Goal: Use online tool/utility: Utilize a website feature to perform a specific function

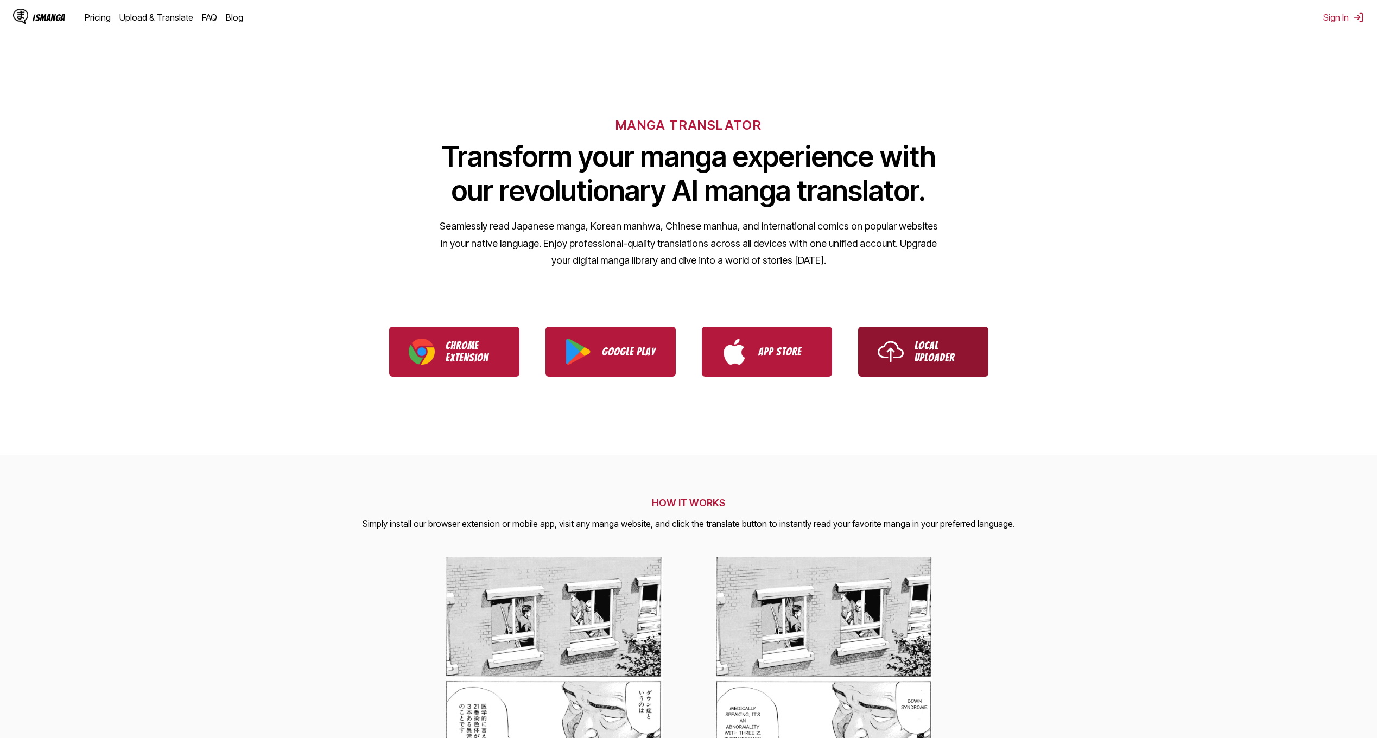
click at [912, 354] on link "Local Uploader" at bounding box center [923, 352] width 130 height 50
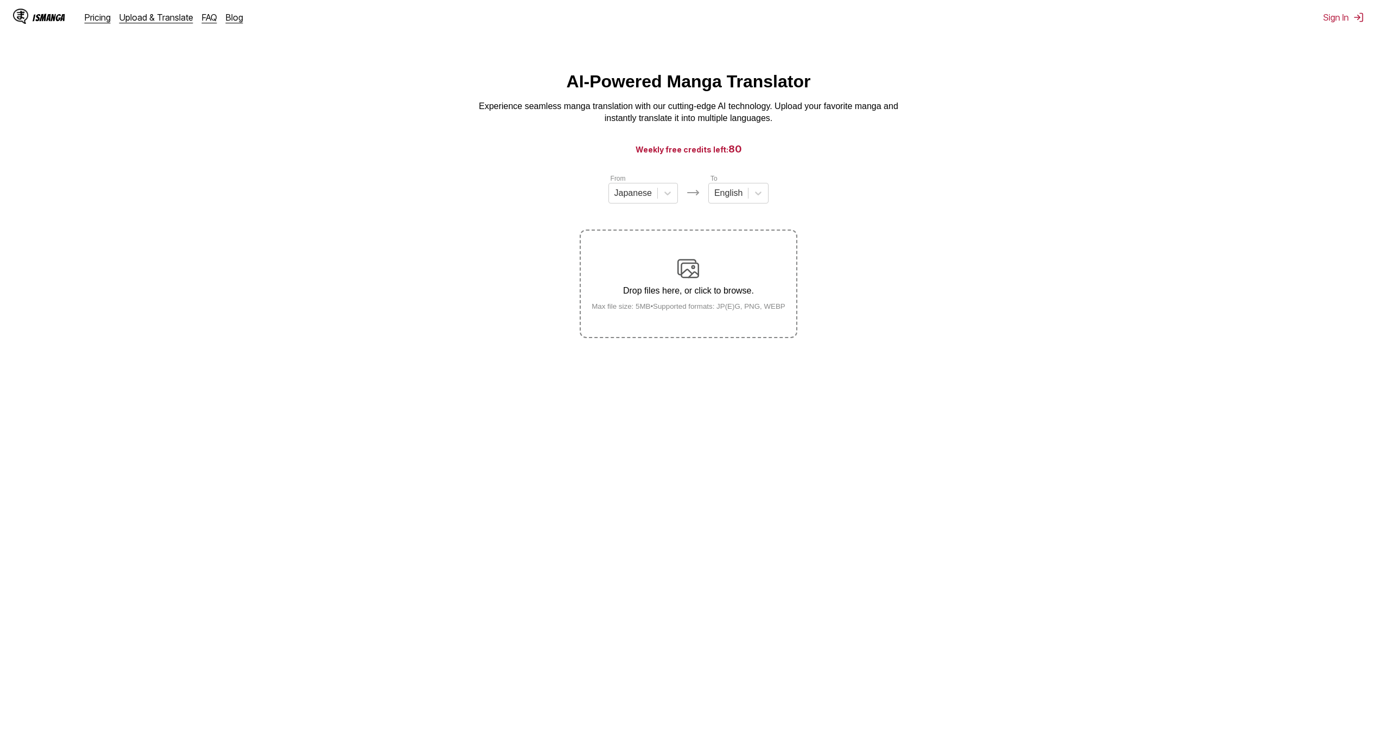
click at [702, 267] on div "Drop files here, or click to browse. Max file size: 5MB • Supported formats: JP…" at bounding box center [688, 284] width 211 height 53
click at [0, 0] on input "Drop files here, or click to browse. Max file size: 5MB • Supported formats: JP…" at bounding box center [0, 0] width 0 height 0
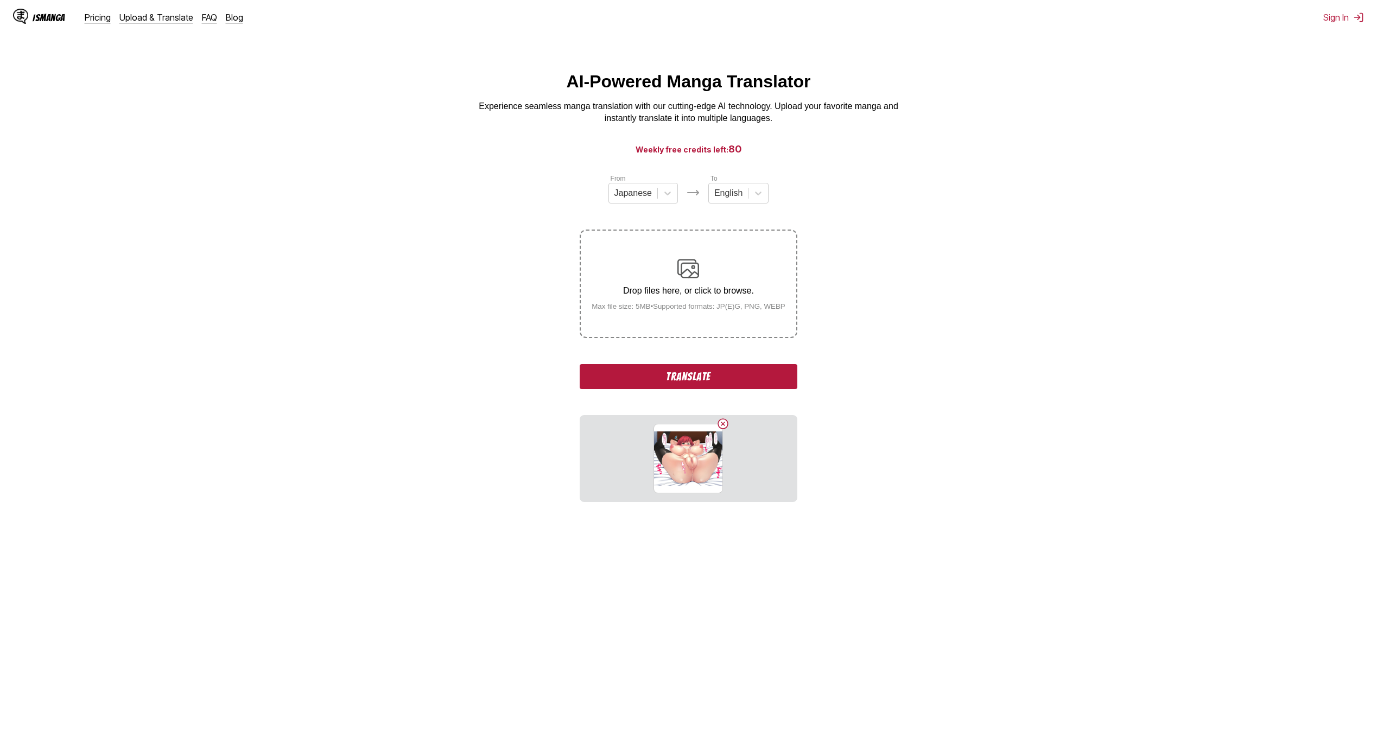
click at [673, 376] on button "Translate" at bounding box center [688, 376] width 217 height 25
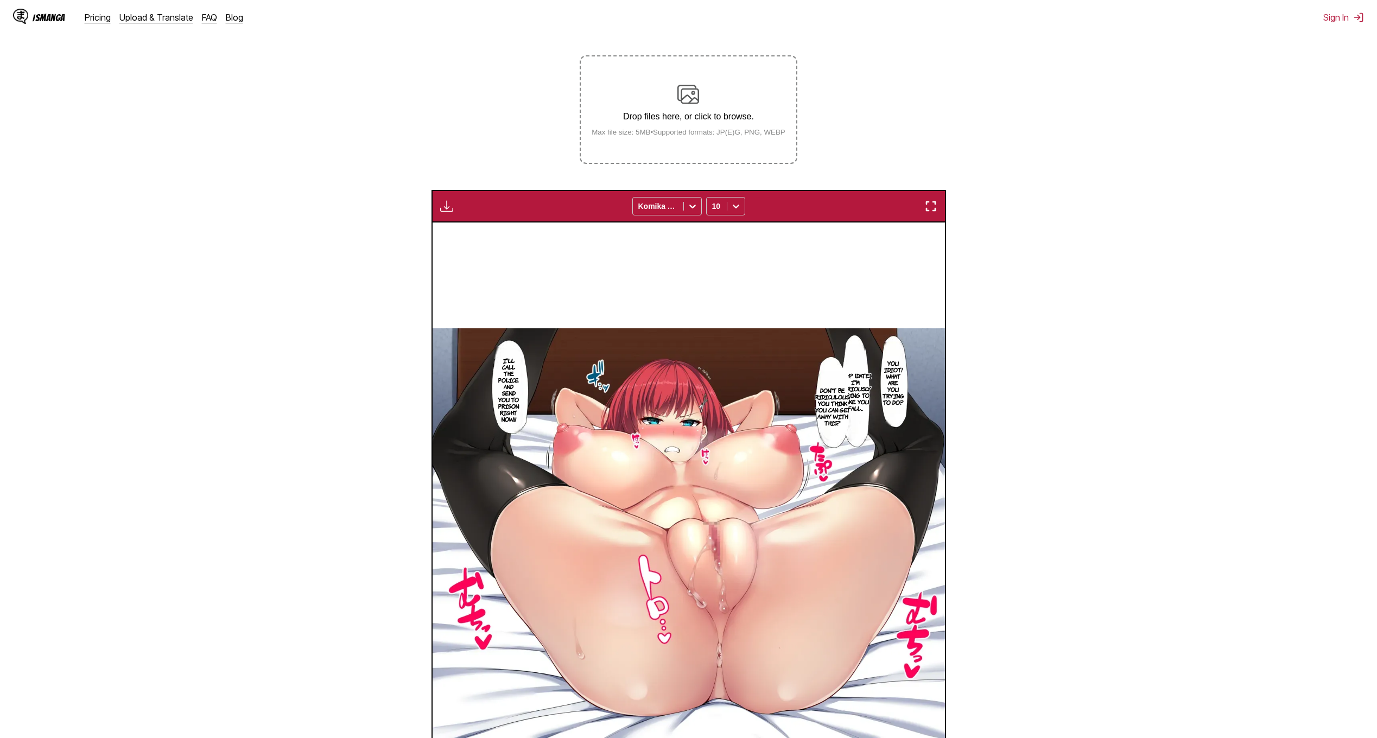
scroll to position [143, 0]
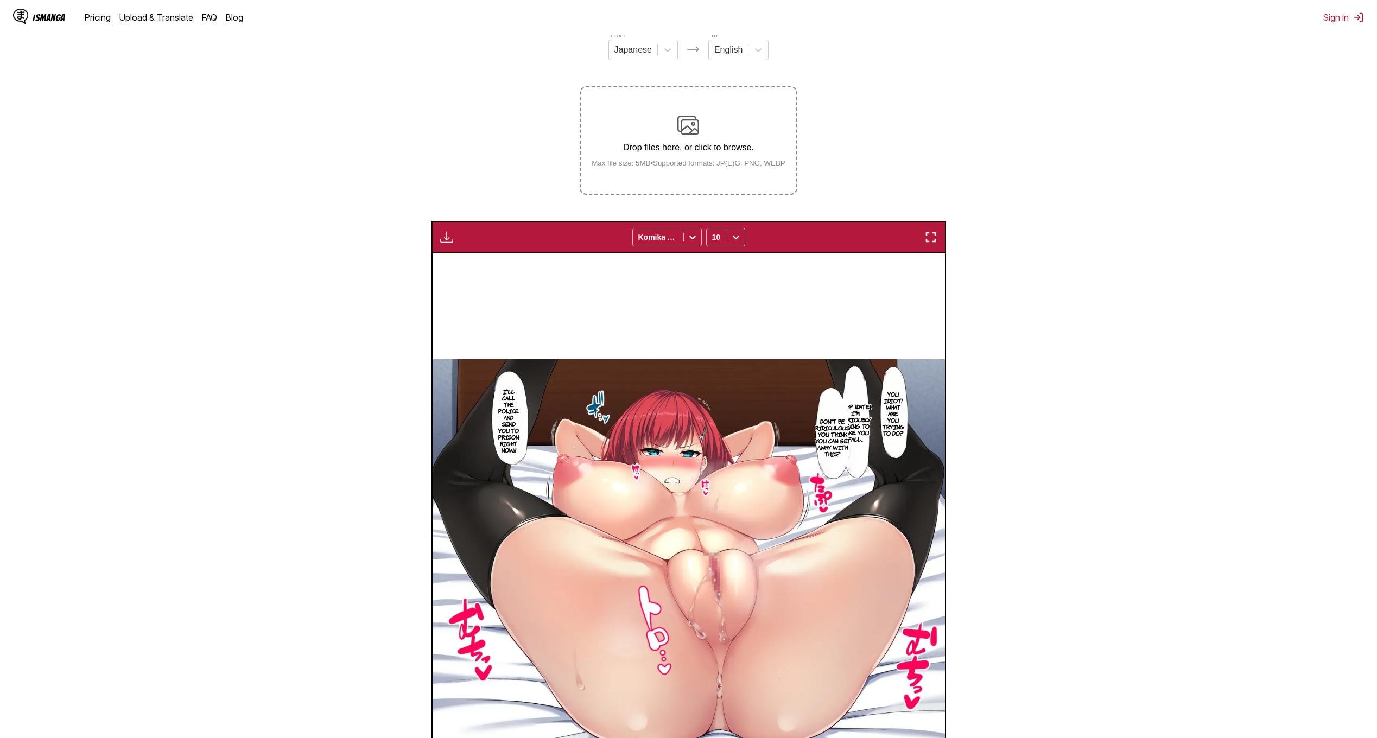
click at [687, 122] on img at bounding box center [688, 126] width 22 height 22
click at [0, 0] on input "Drop files here, or click to browse. Max file size: 5MB • Supported formats: JP…" at bounding box center [0, 0] width 0 height 0
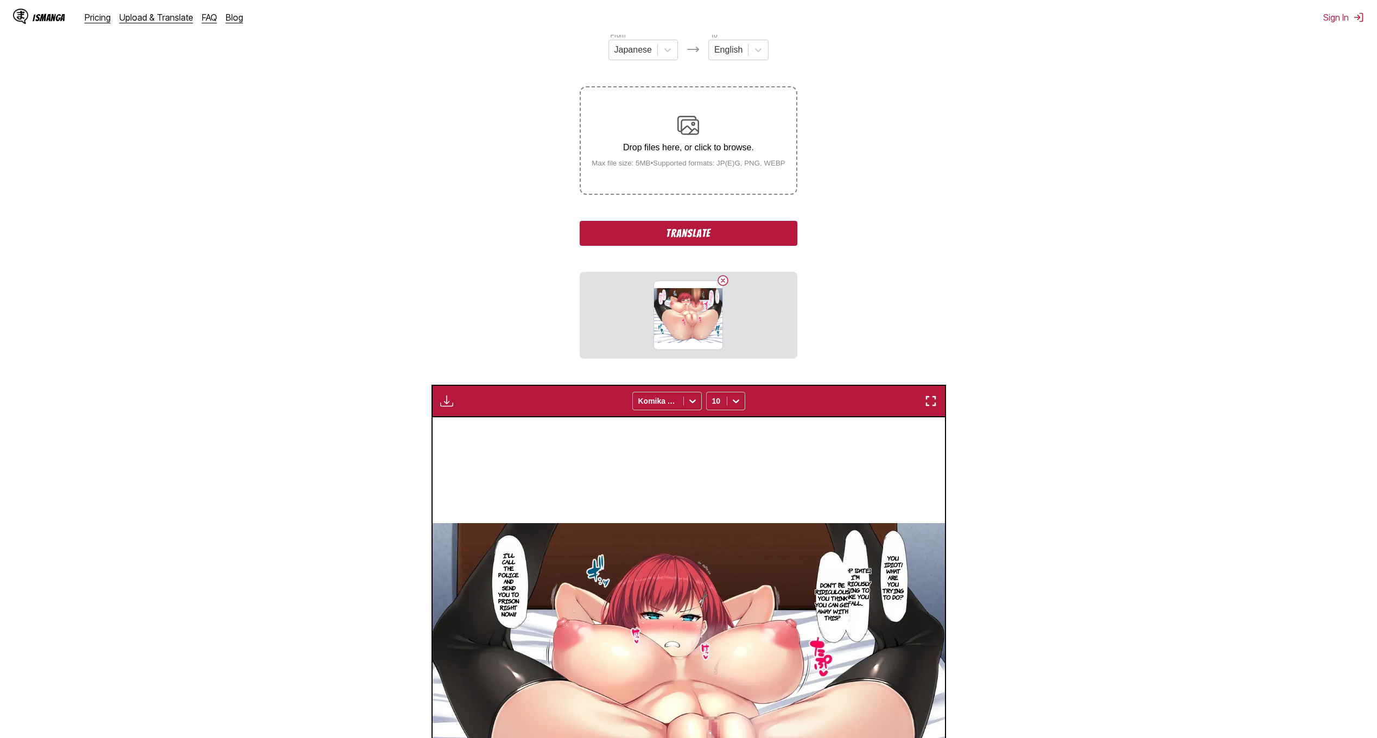
click at [766, 237] on button "Translate" at bounding box center [688, 233] width 217 height 25
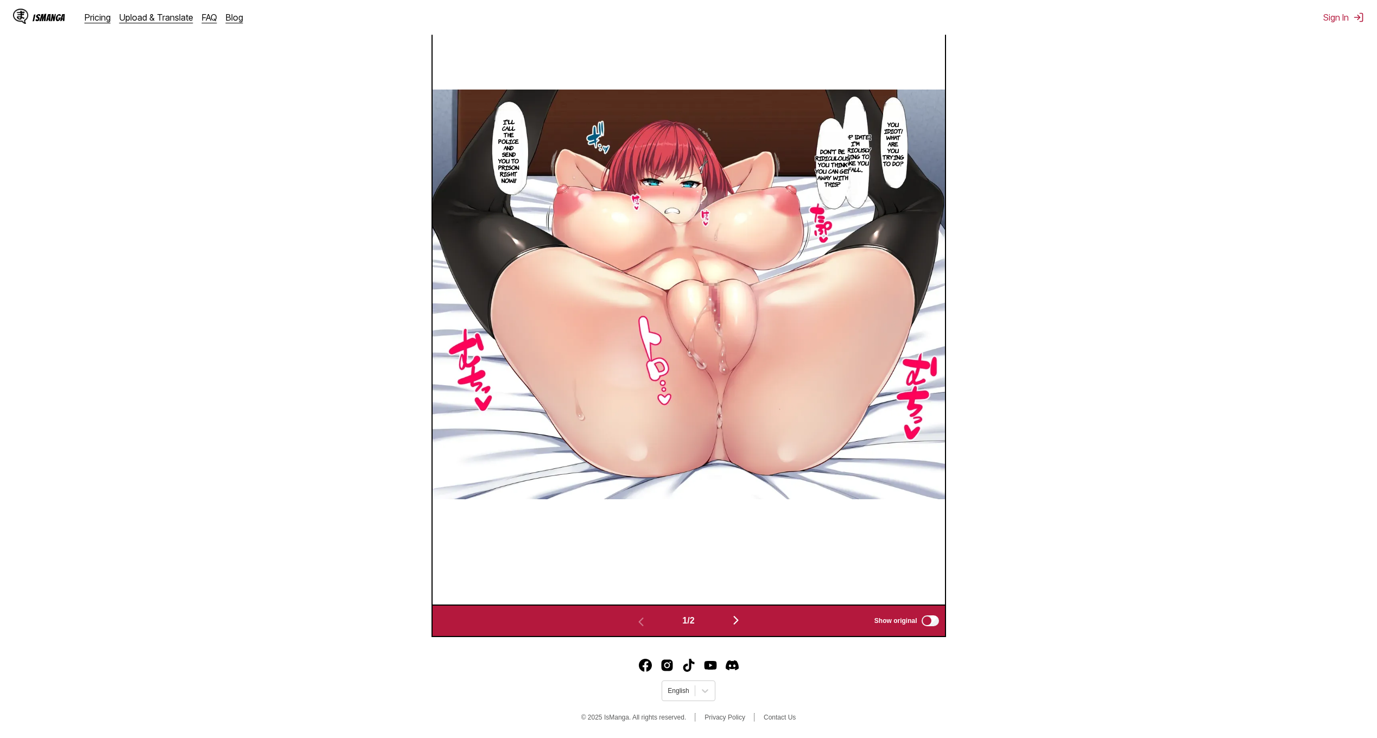
scroll to position [415, 0]
click at [742, 625] on img "button" at bounding box center [735, 620] width 13 height 13
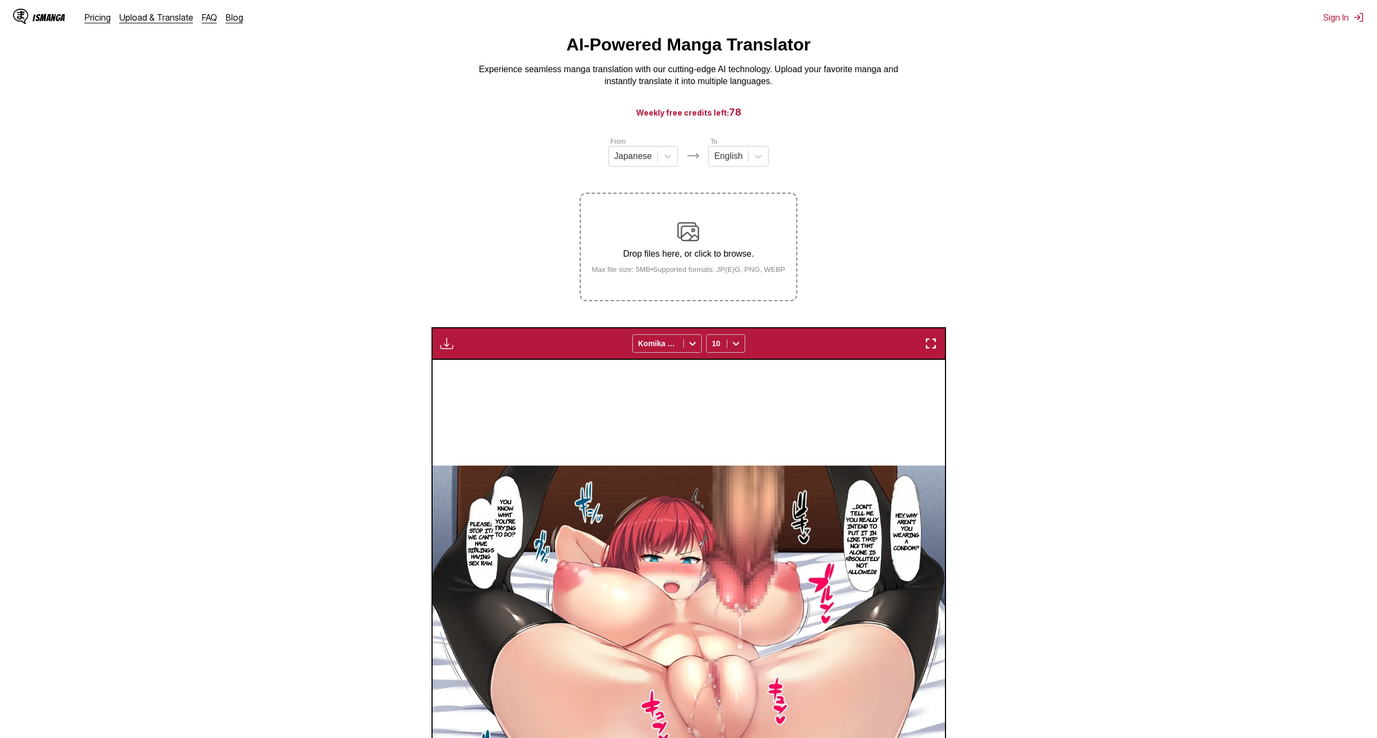
scroll to position [18, 0]
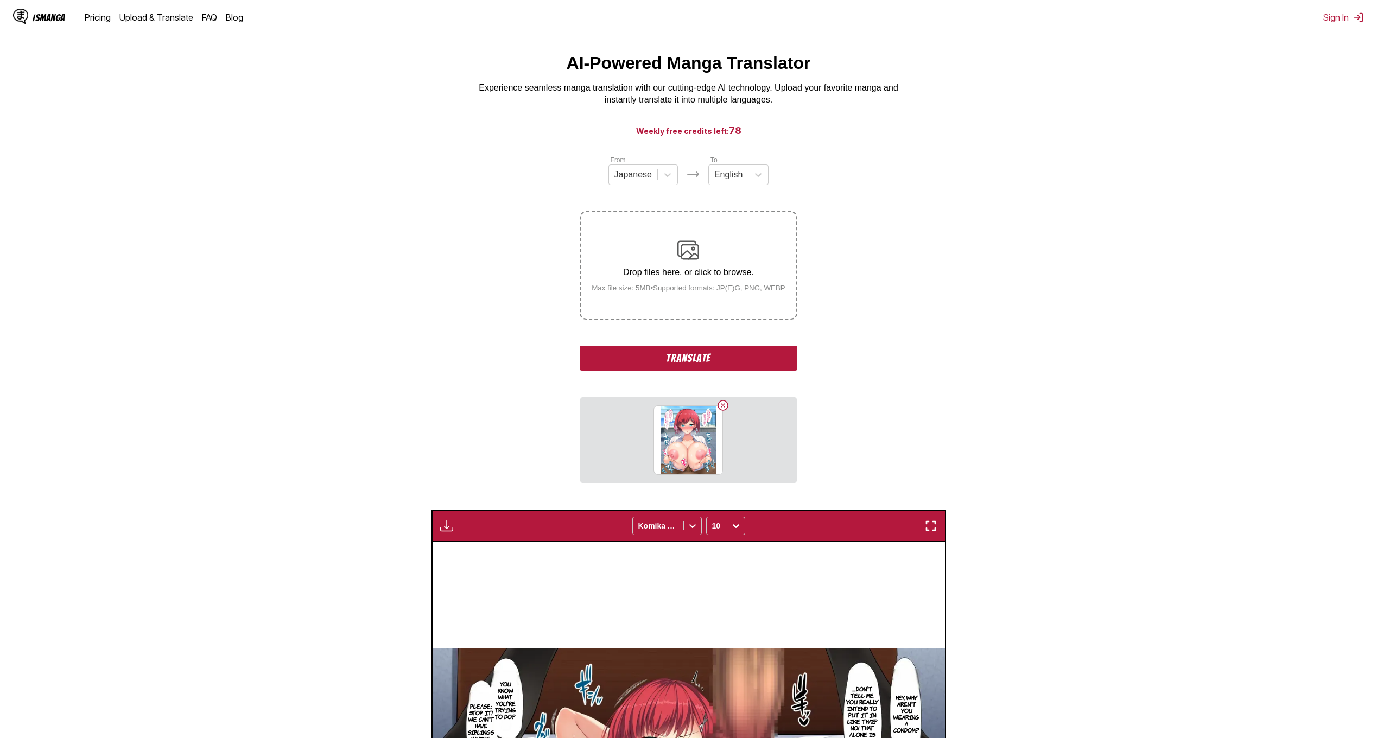
click at [708, 364] on button "Translate" at bounding box center [688, 358] width 217 height 25
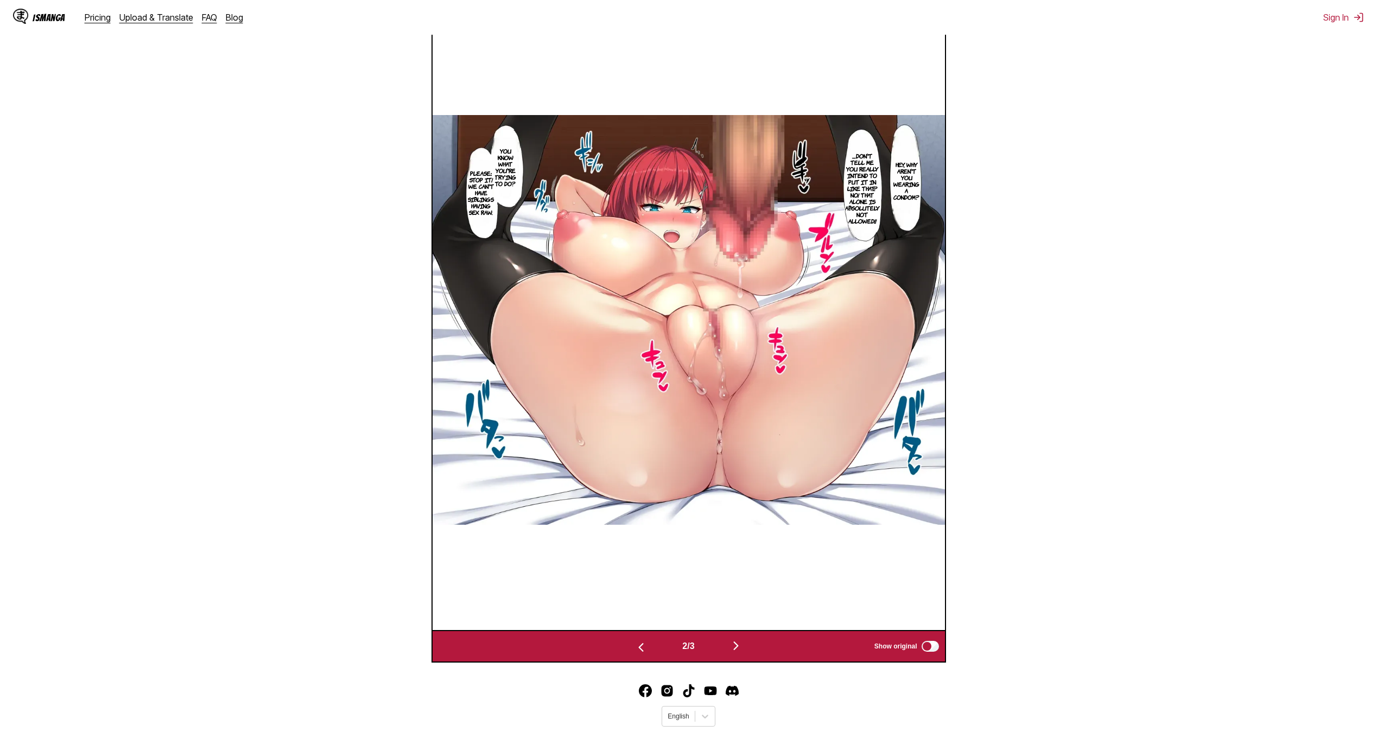
scroll to position [453, 0]
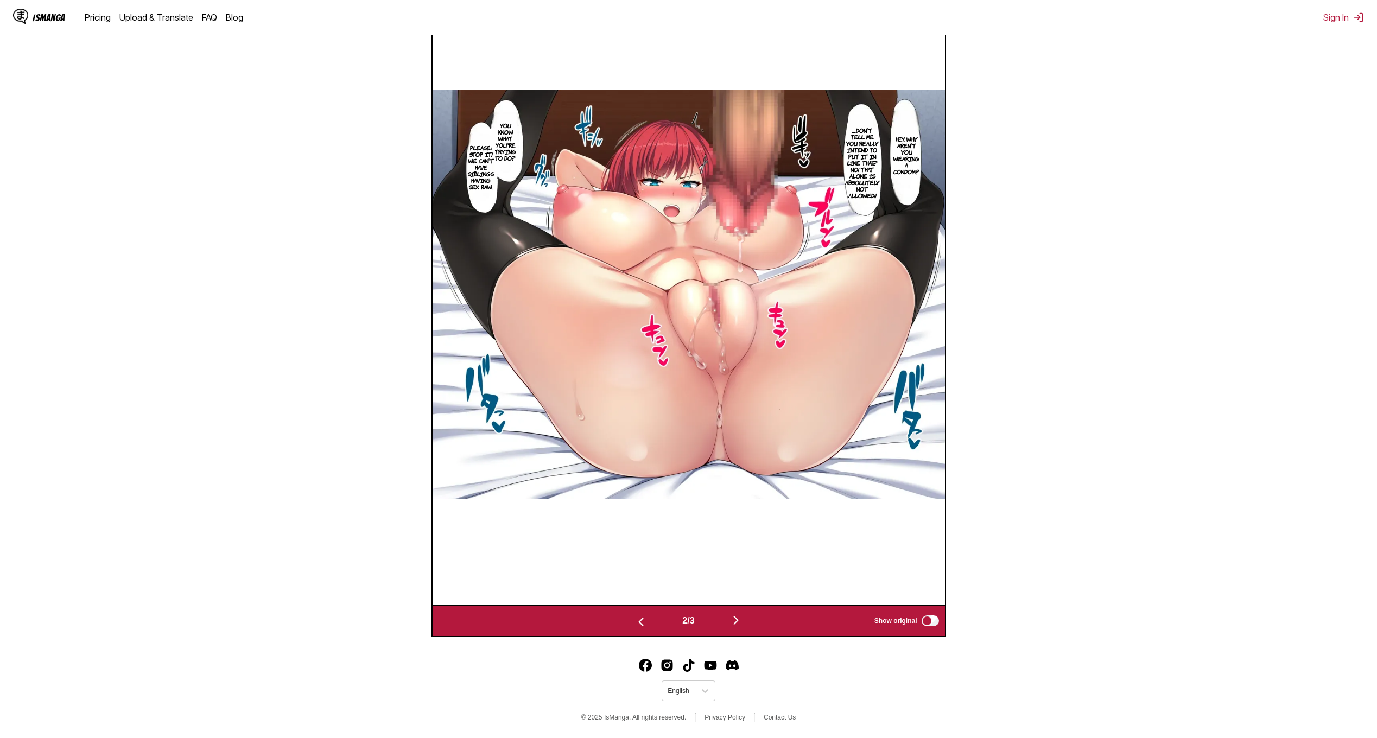
click at [739, 621] on img "button" at bounding box center [735, 620] width 13 height 13
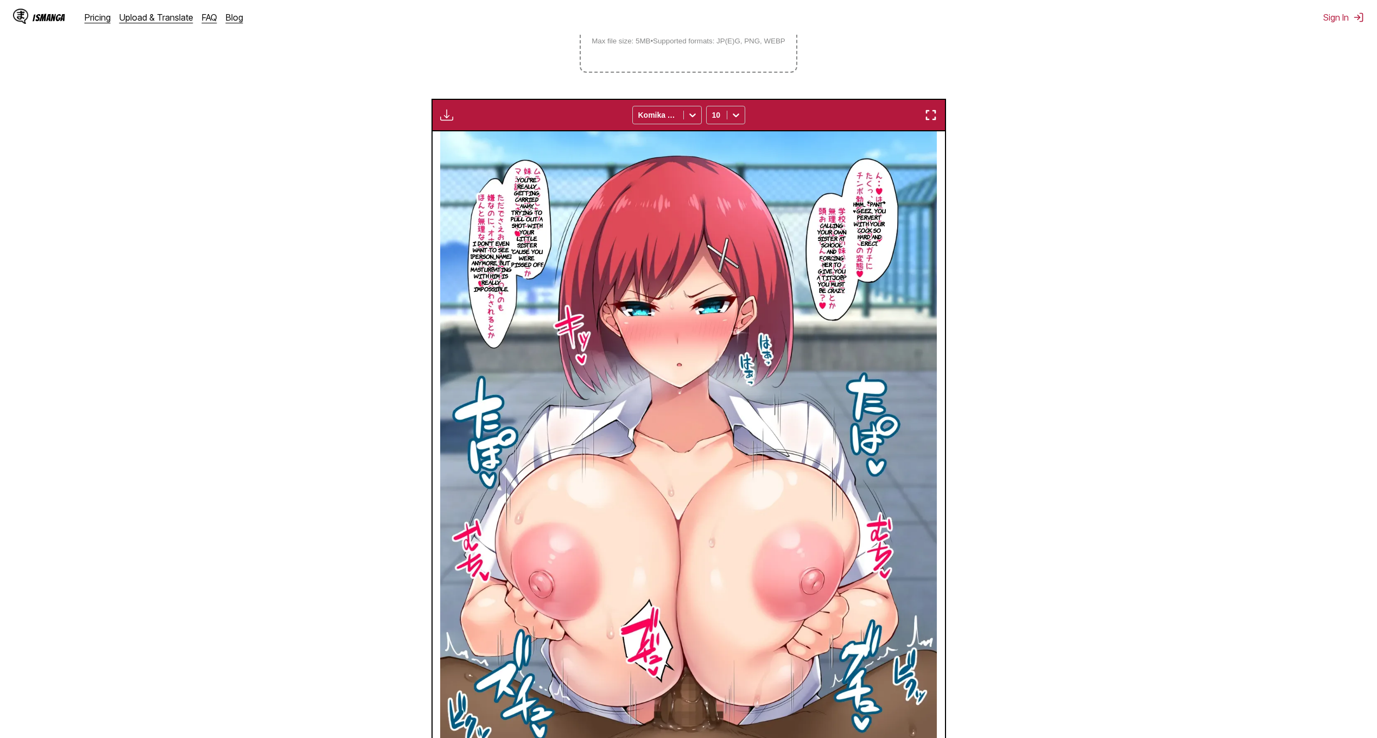
scroll to position [3, 0]
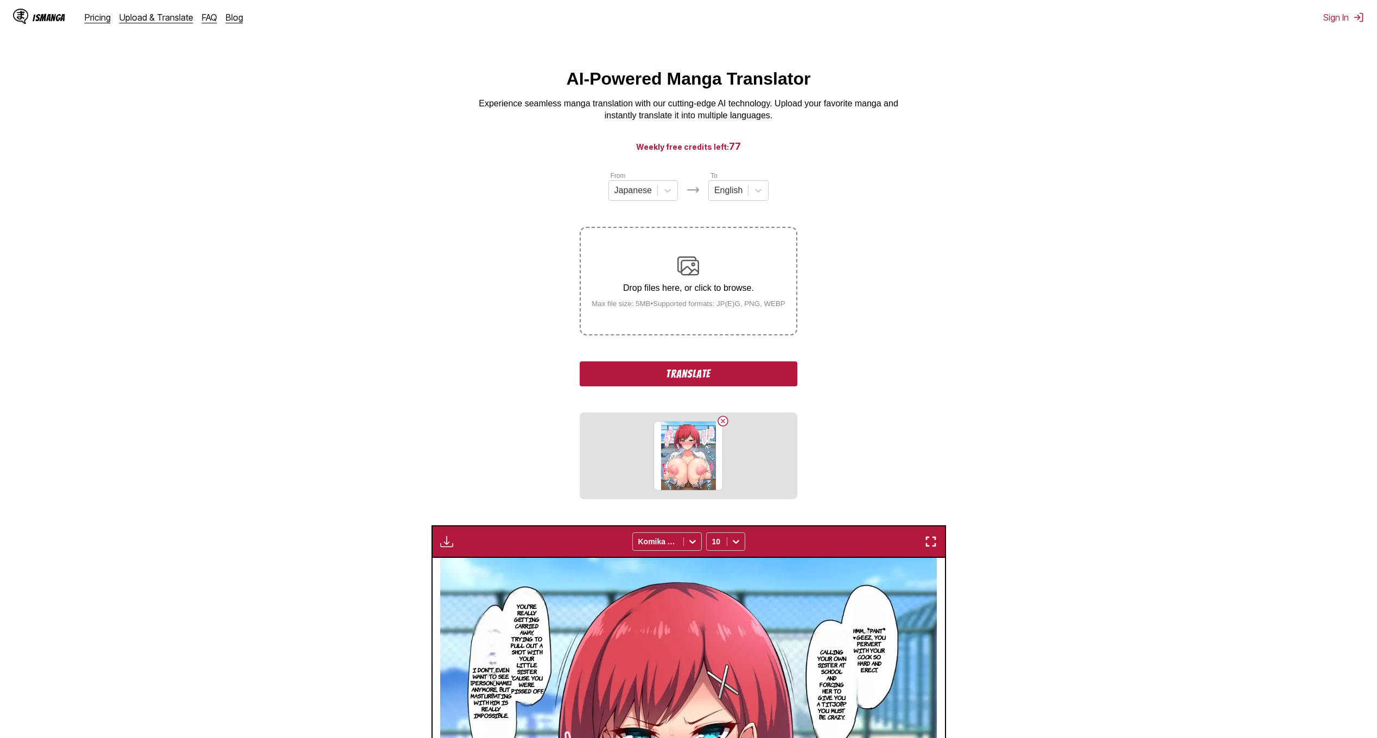
click at [689, 372] on button "Translate" at bounding box center [688, 373] width 217 height 25
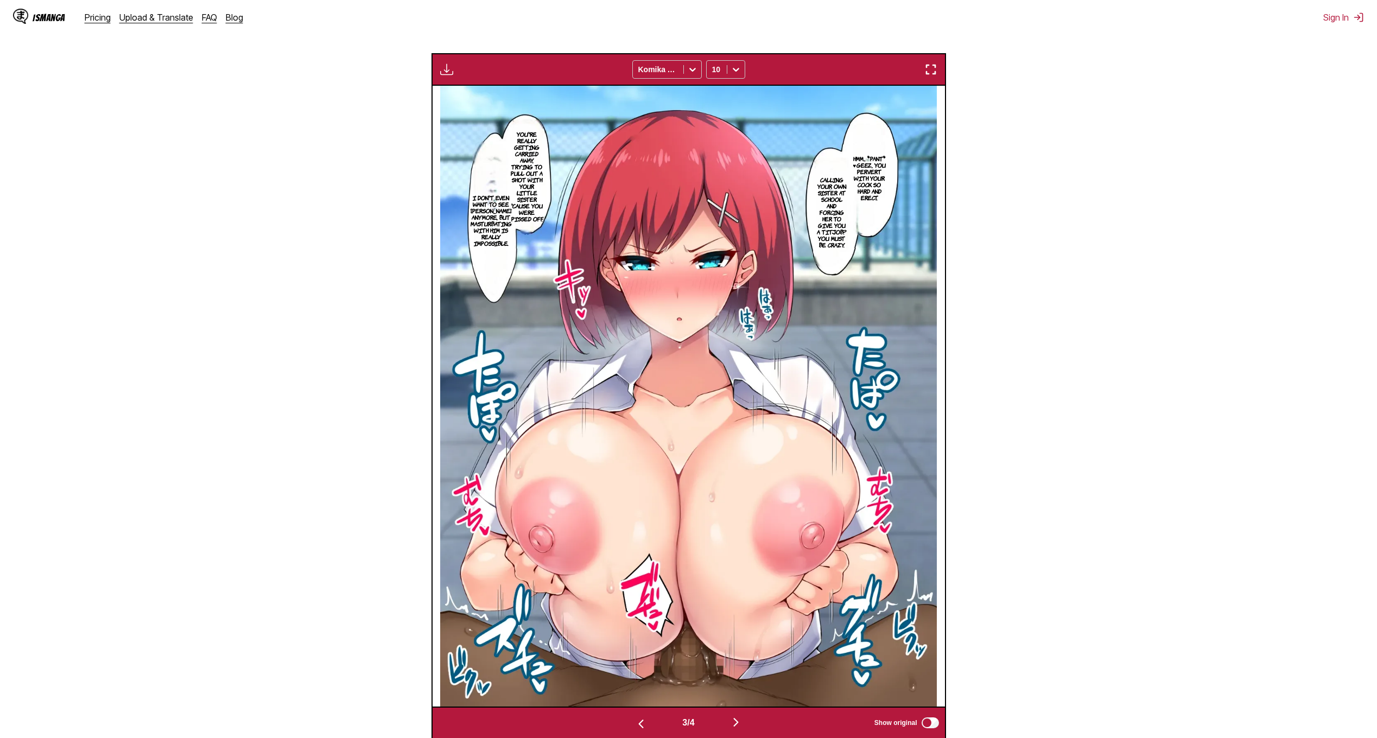
scroll to position [437, 0]
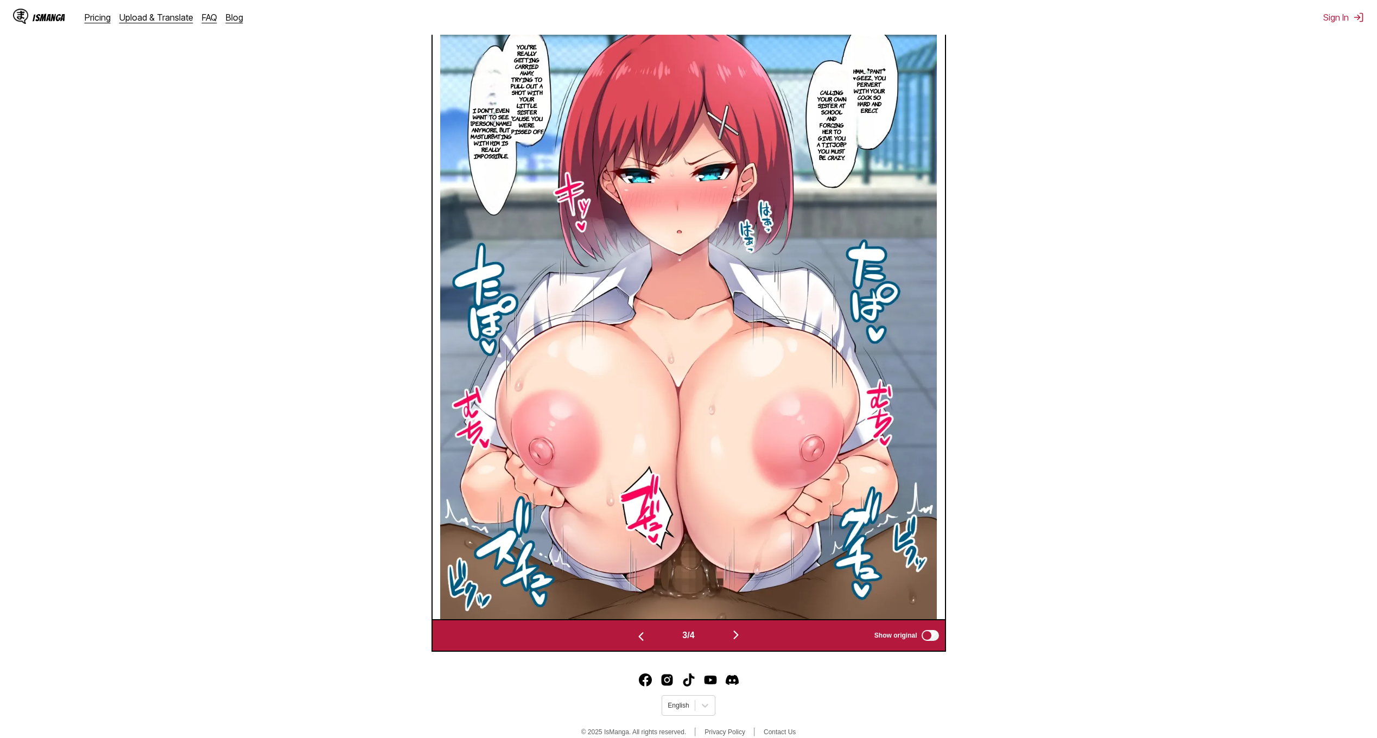
click at [739, 632] on img "button" at bounding box center [735, 634] width 13 height 13
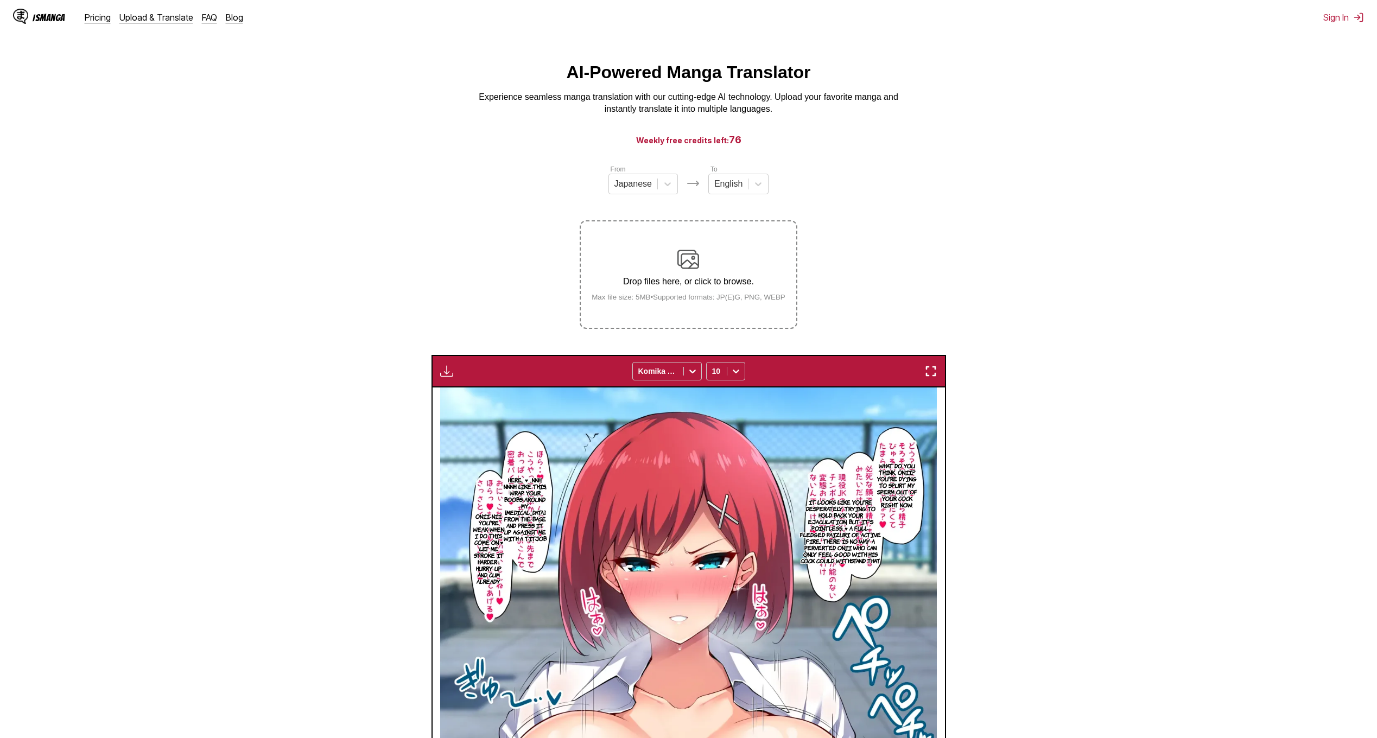
scroll to position [0, 0]
